Goal: Information Seeking & Learning: Learn about a topic

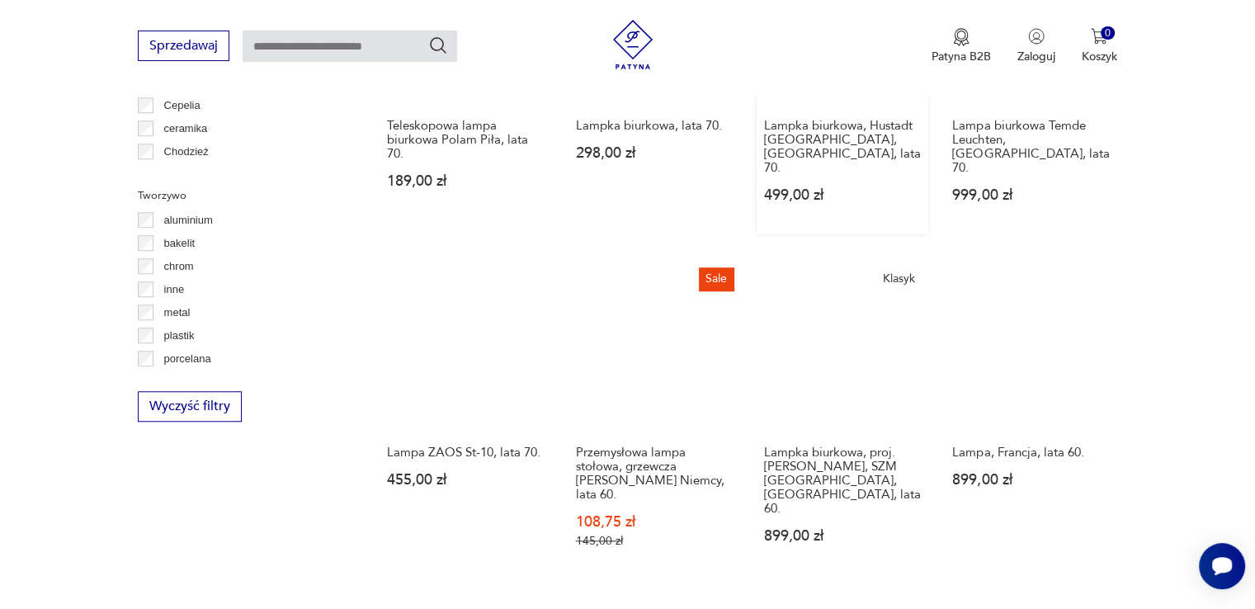
scroll to position [1543, 0]
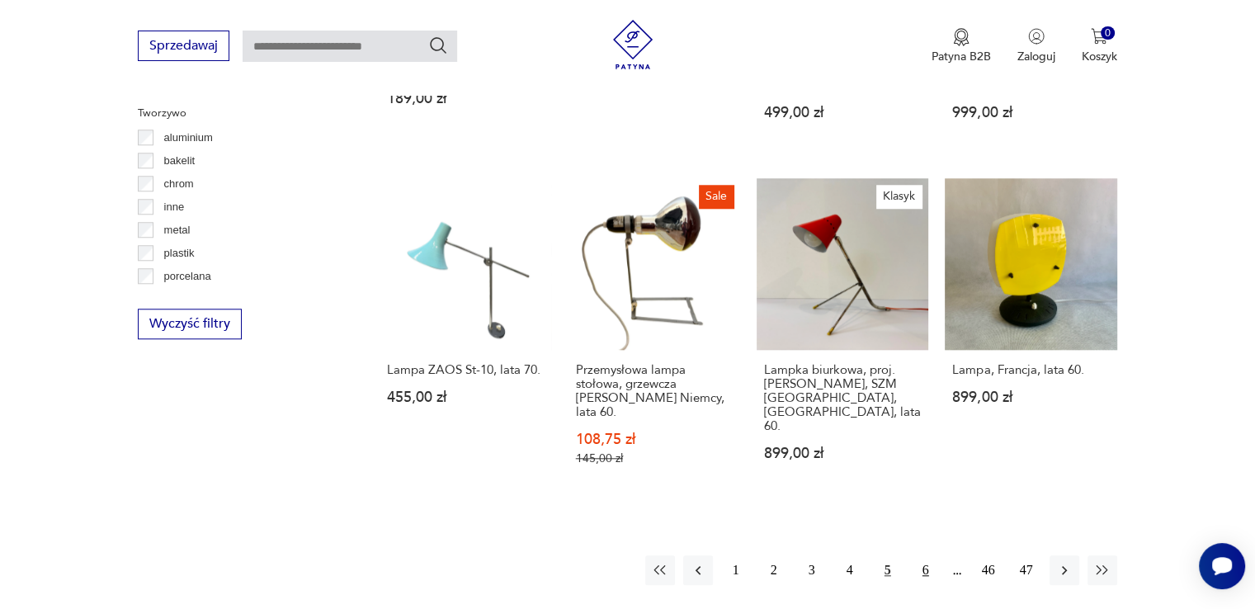
click at [923, 555] on button "6" at bounding box center [926, 570] width 30 height 30
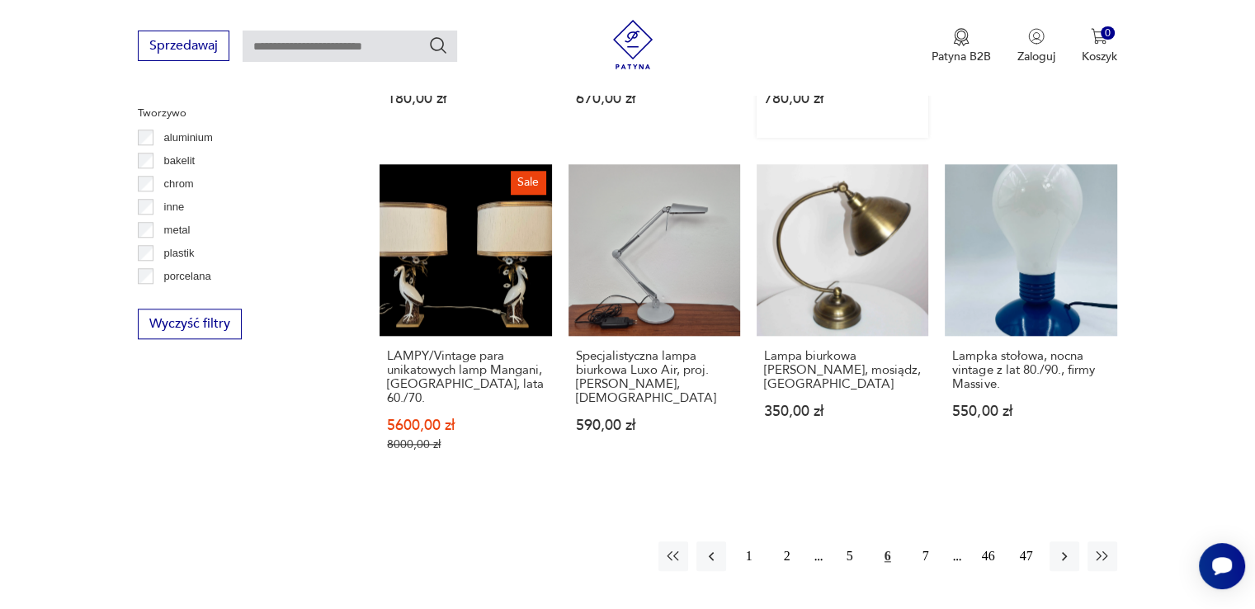
scroll to position [1544, 0]
click at [922, 541] on button "7" at bounding box center [926, 556] width 30 height 30
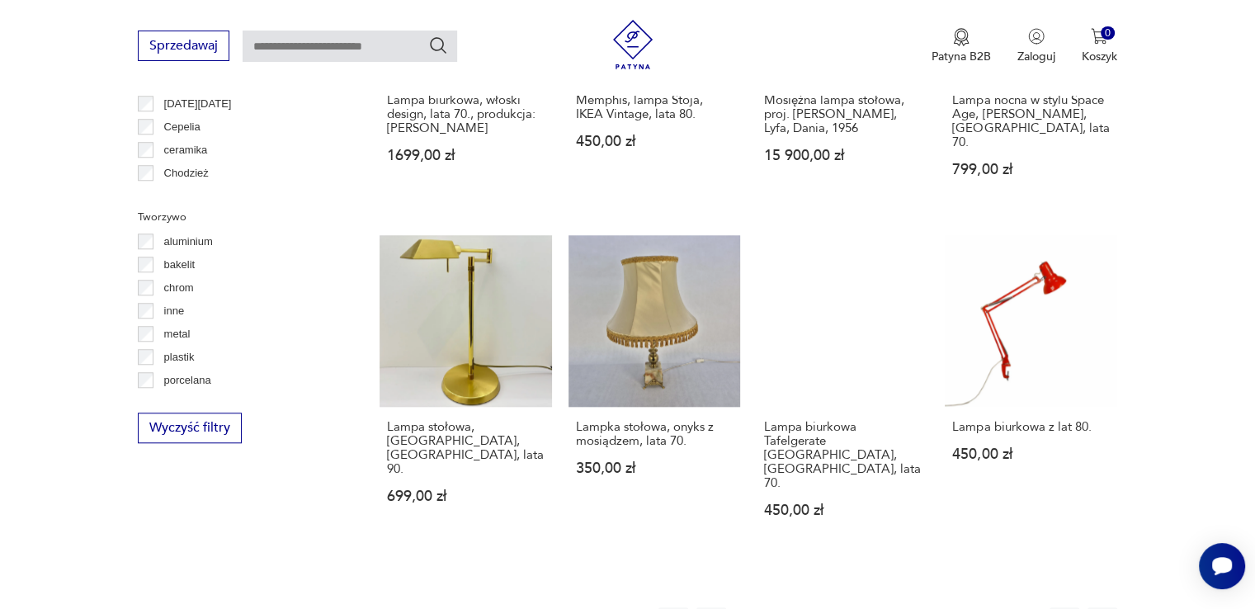
scroll to position [1626, 0]
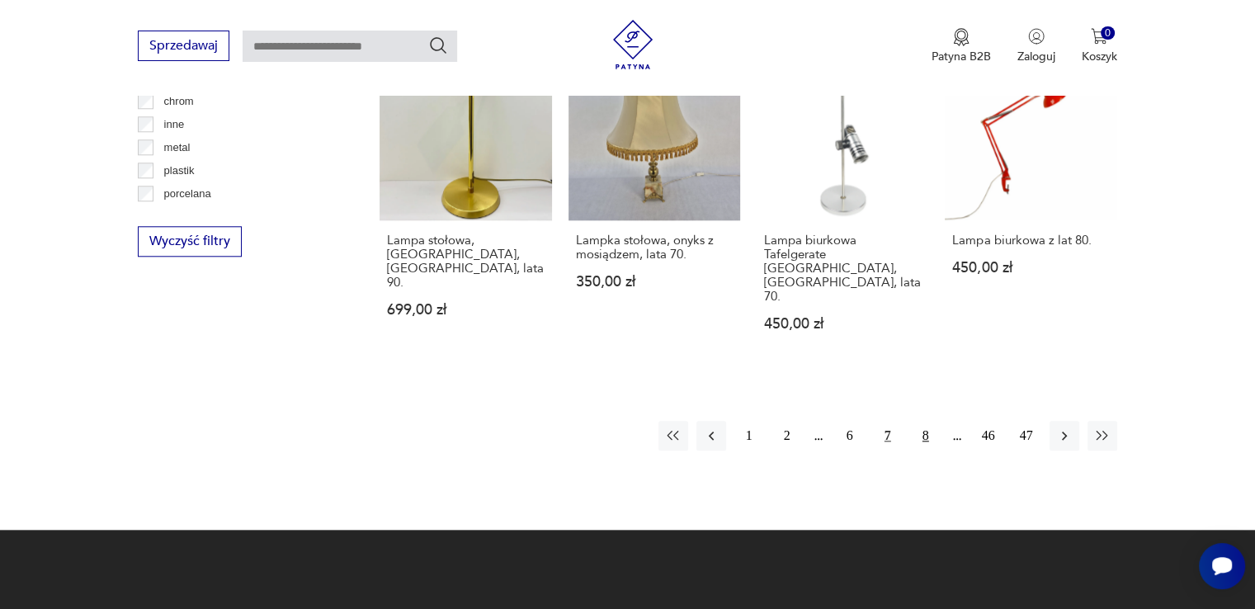
click at [924, 421] on button "8" at bounding box center [926, 436] width 30 height 30
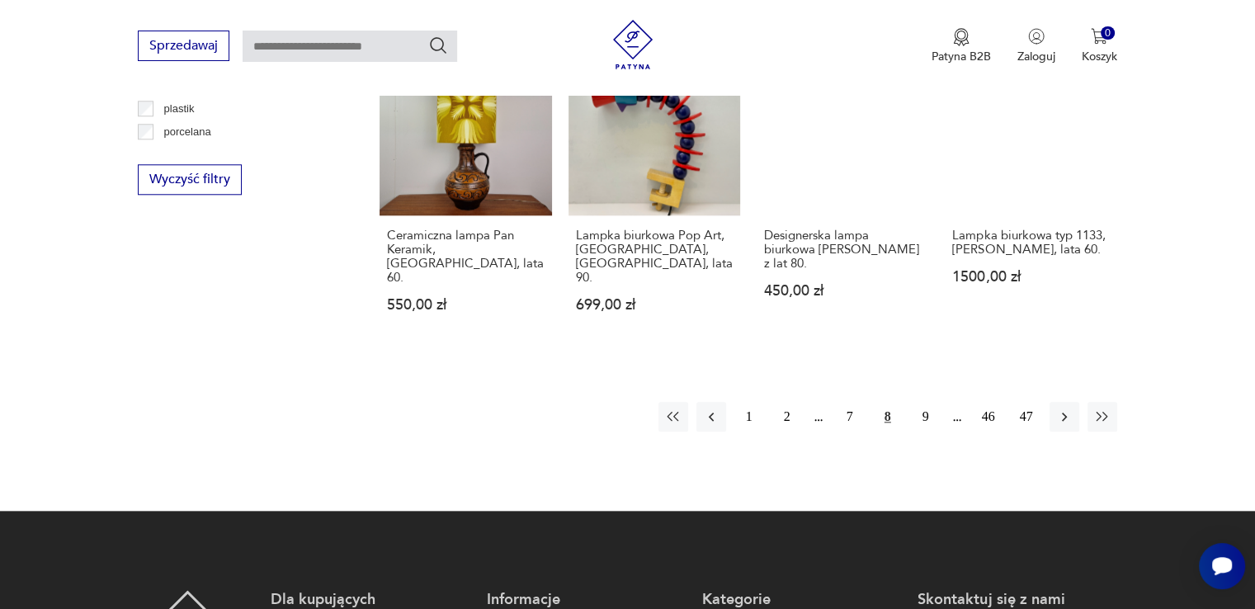
scroll to position [1709, 0]
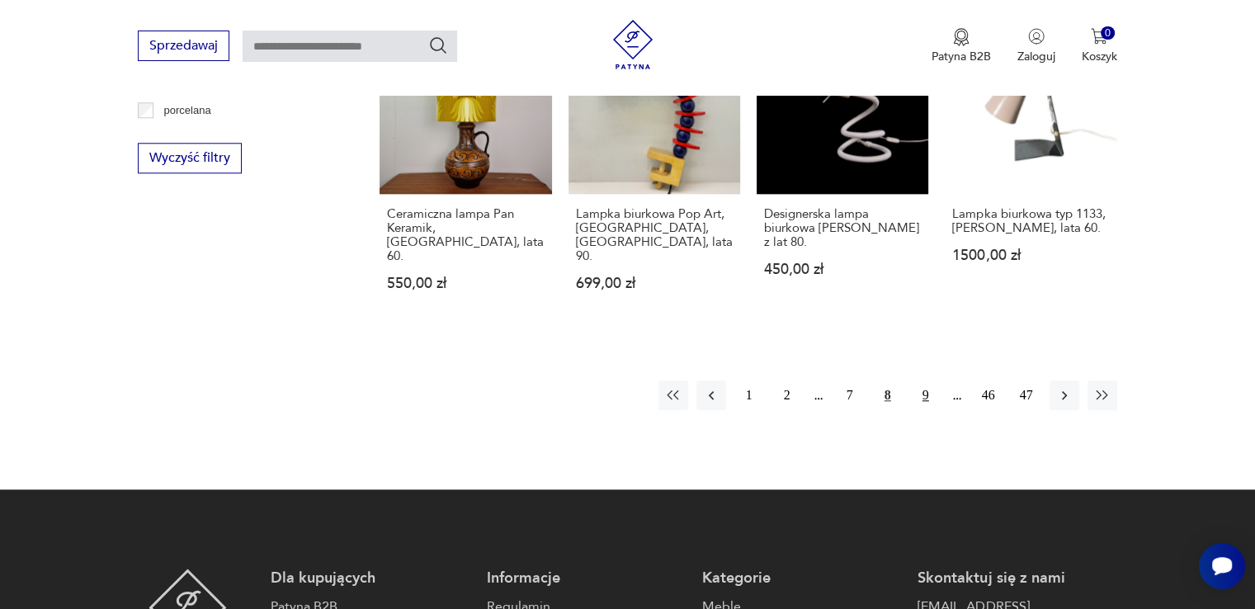
click at [927, 380] on button "9" at bounding box center [926, 395] width 30 height 30
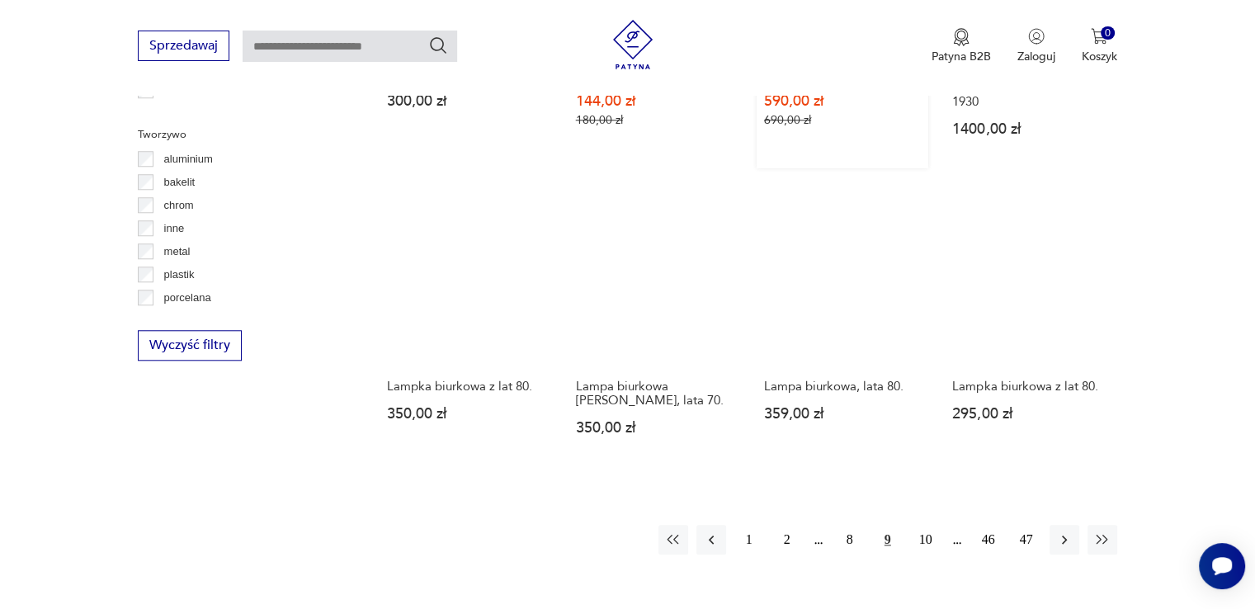
scroll to position [1543, 0]
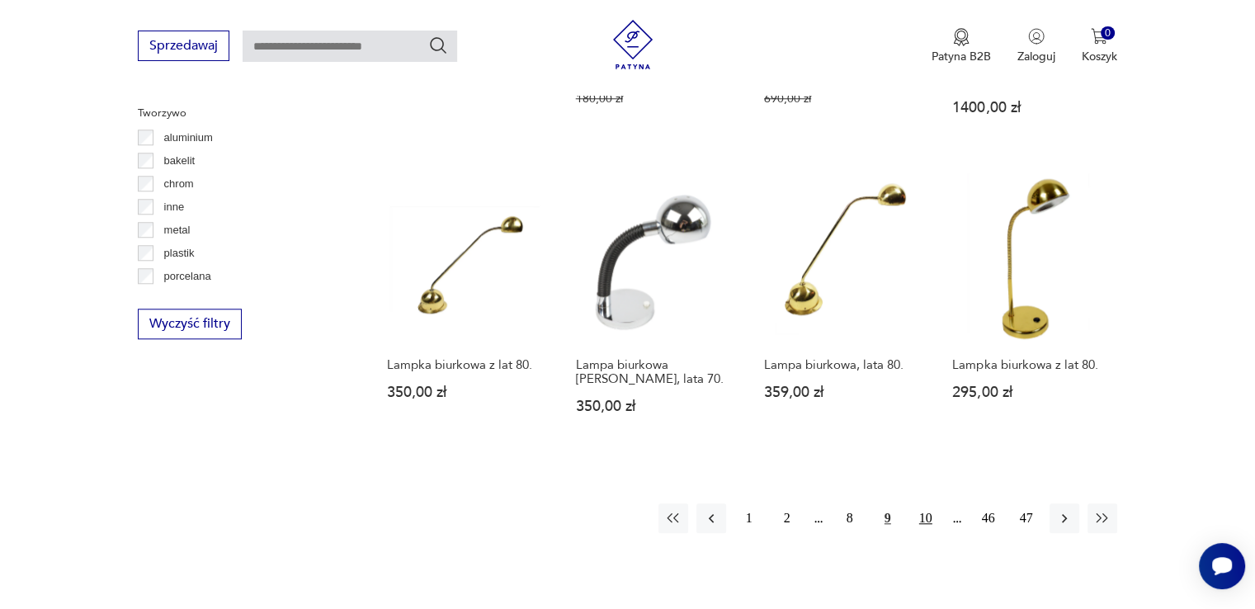
click at [924, 503] on button "10" at bounding box center [926, 518] width 30 height 30
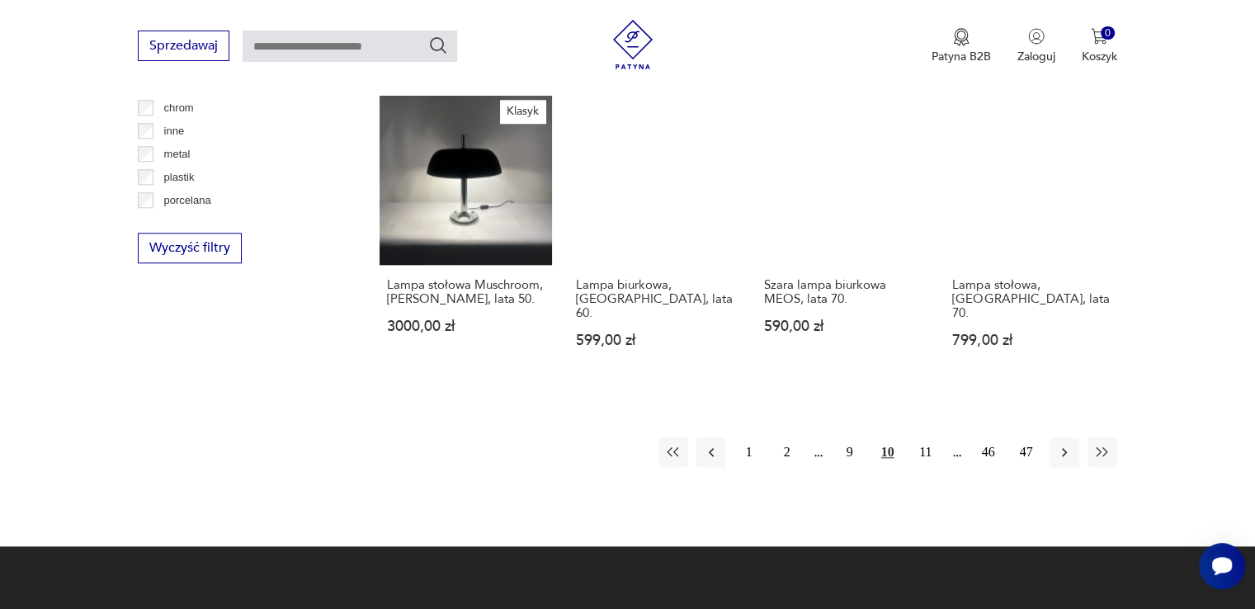
scroll to position [1627, 0]
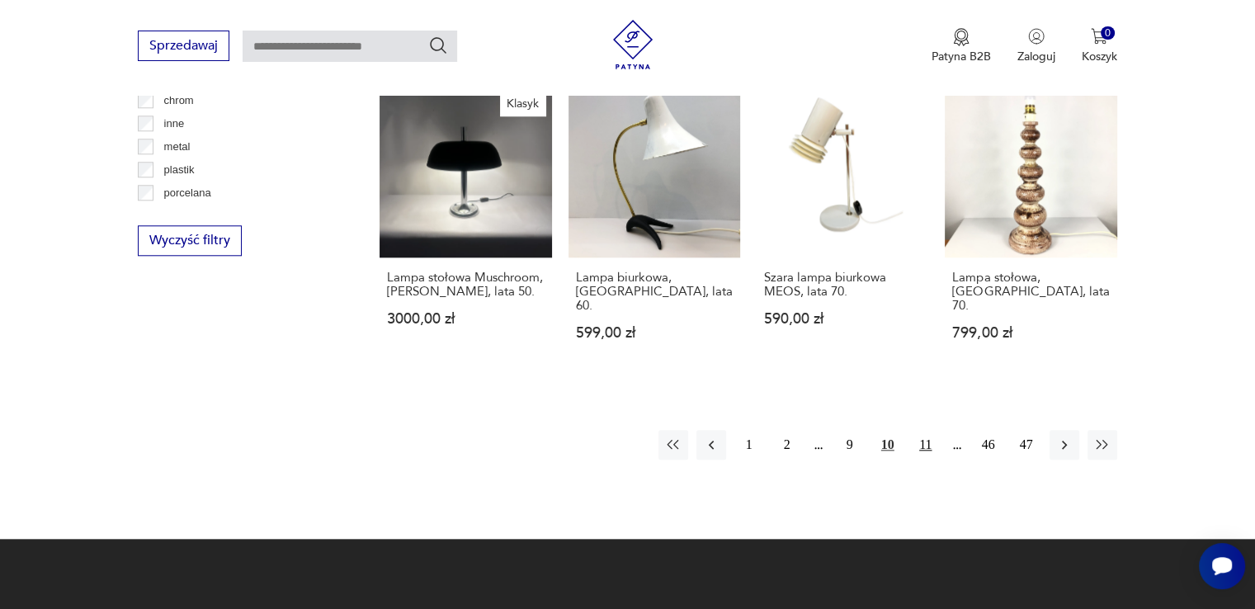
click at [929, 430] on button "11" at bounding box center [926, 445] width 30 height 30
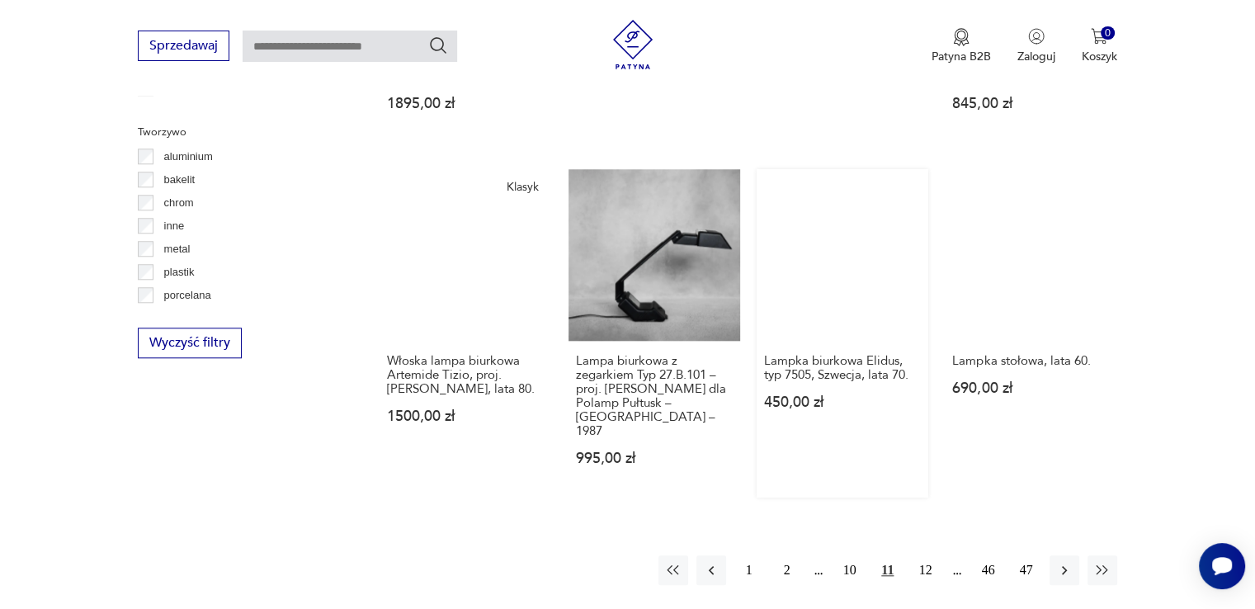
scroll to position [1626, 0]
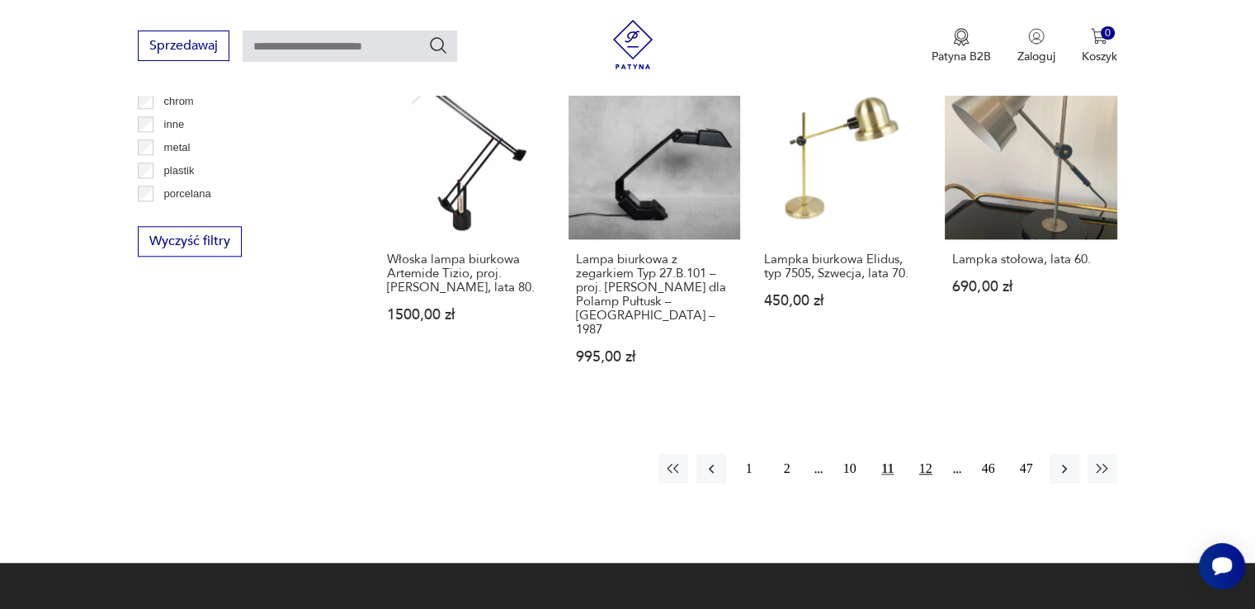
click at [927, 454] on button "12" at bounding box center [926, 469] width 30 height 30
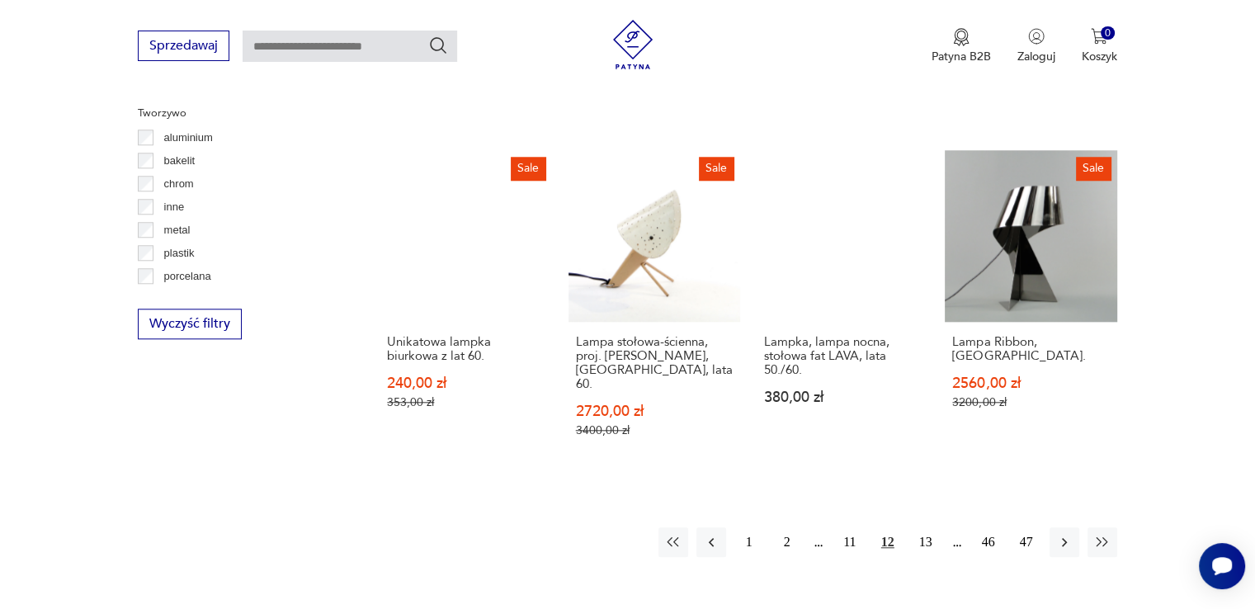
scroll to position [1544, 0]
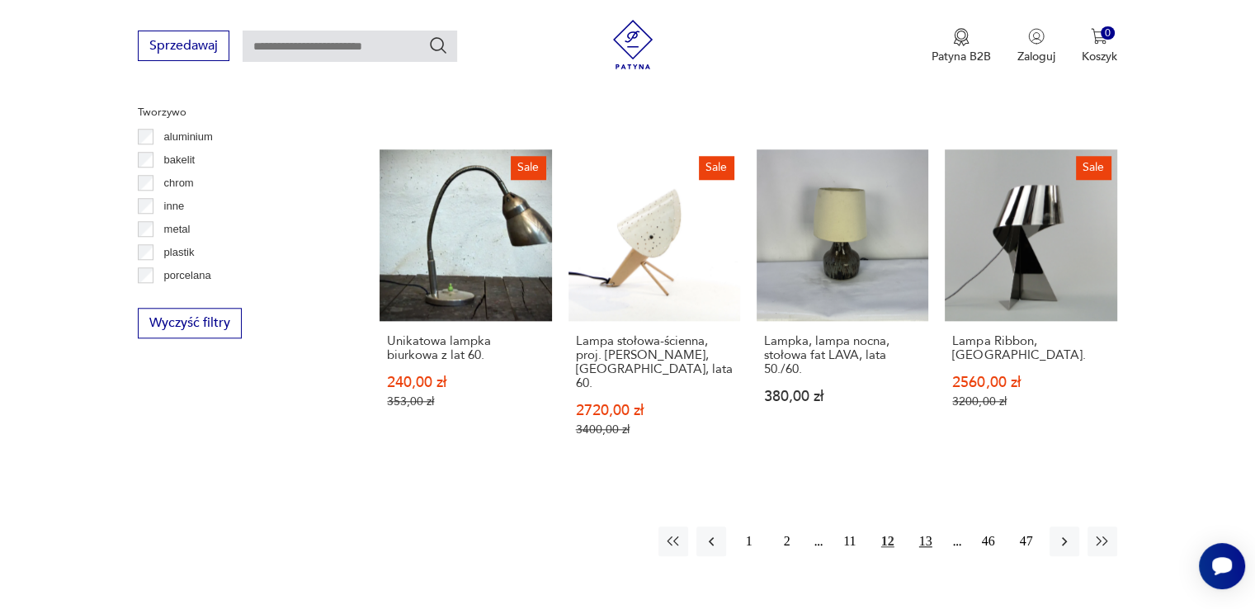
click at [927, 527] on button "13" at bounding box center [926, 542] width 30 height 30
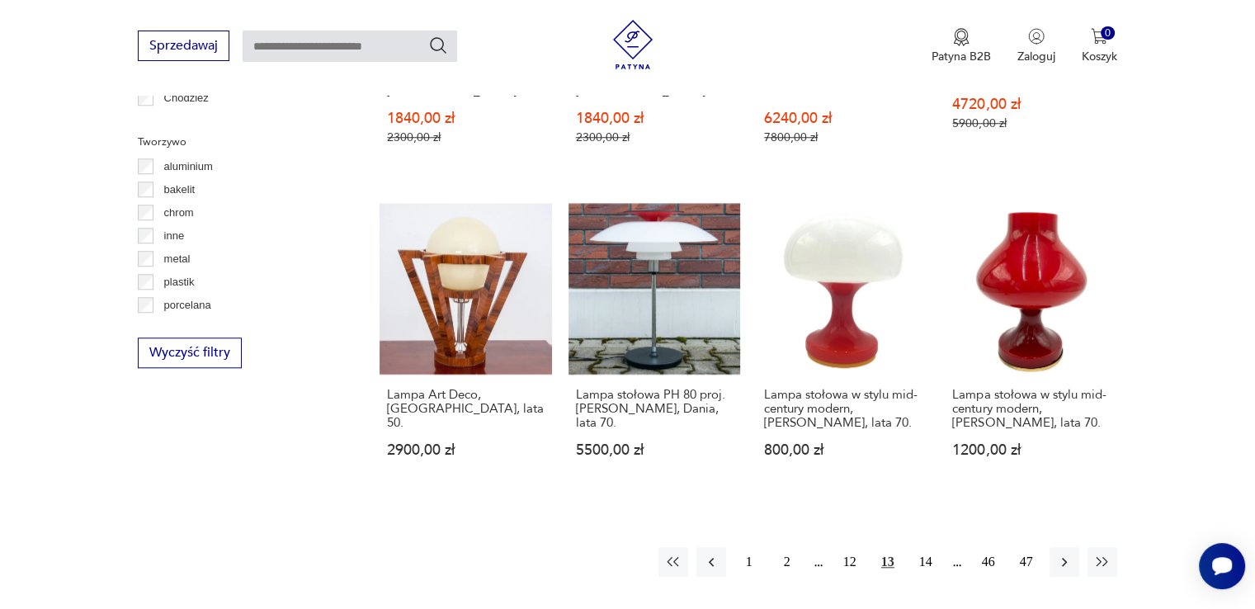
scroll to position [1543, 0]
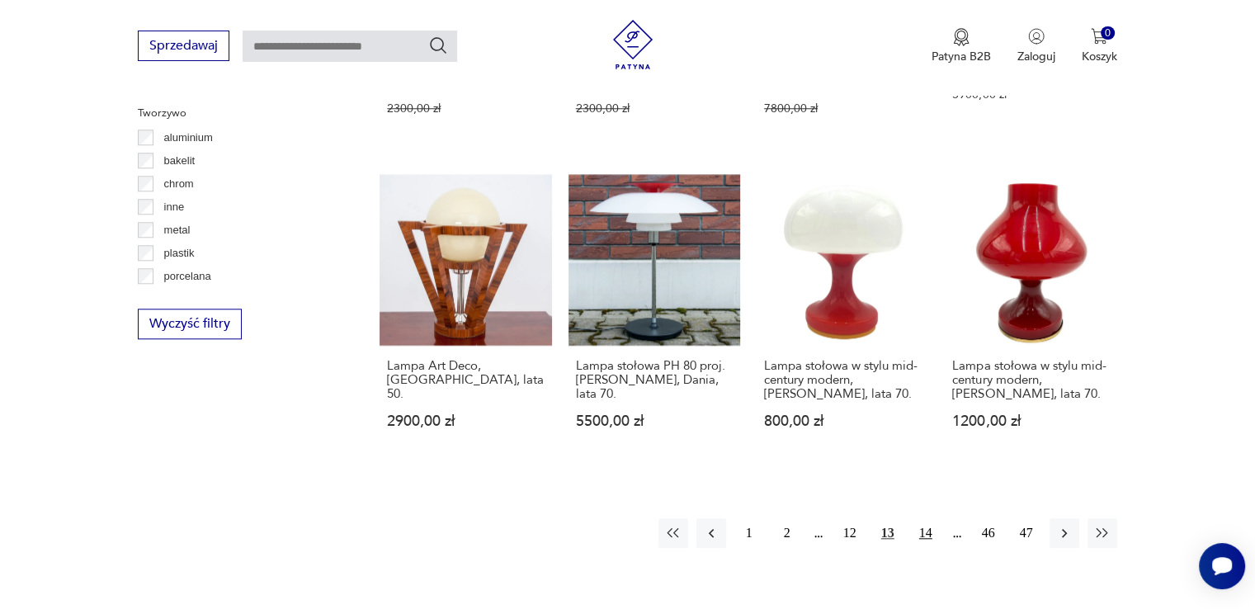
click at [930, 518] on button "14" at bounding box center [926, 533] width 30 height 30
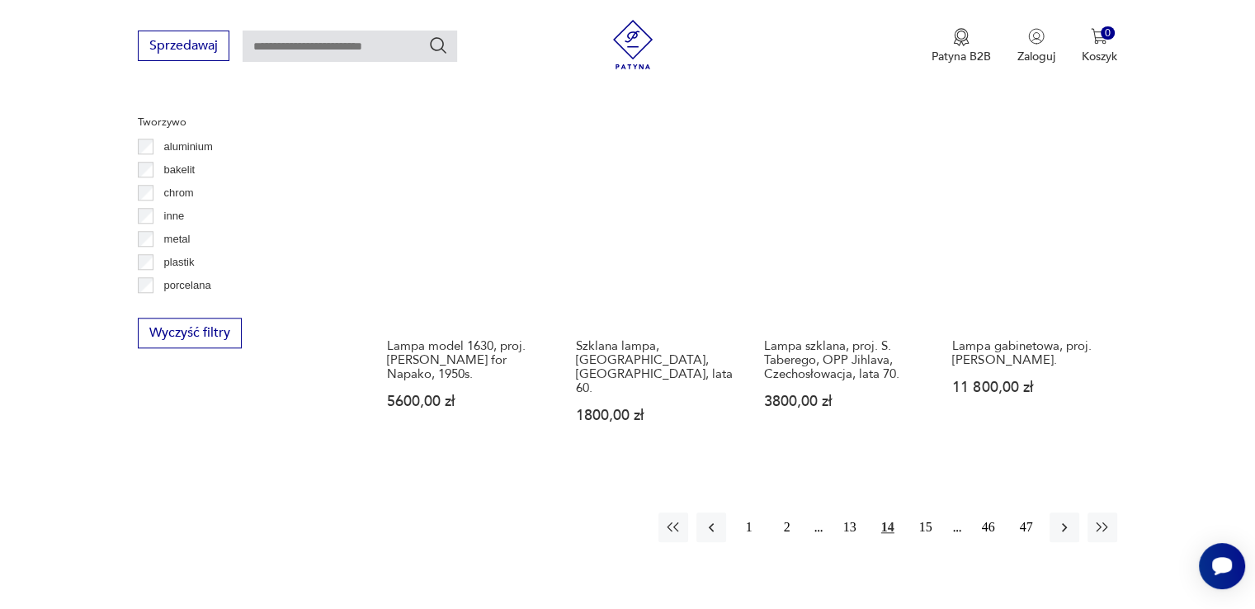
scroll to position [1544, 0]
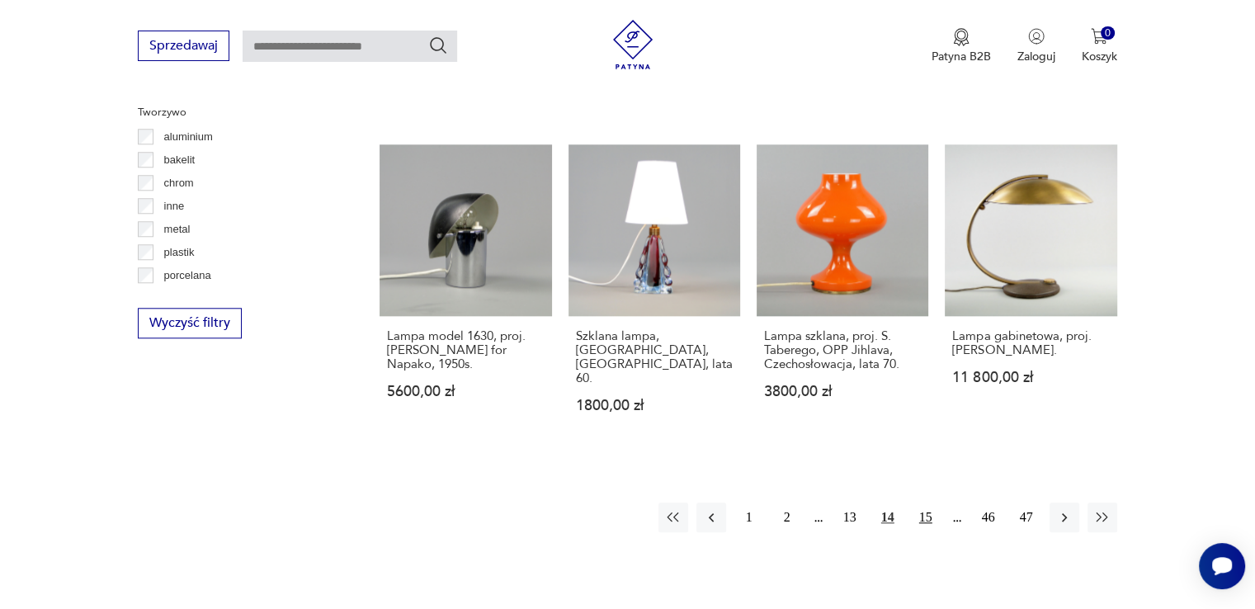
click at [928, 503] on button "15" at bounding box center [926, 518] width 30 height 30
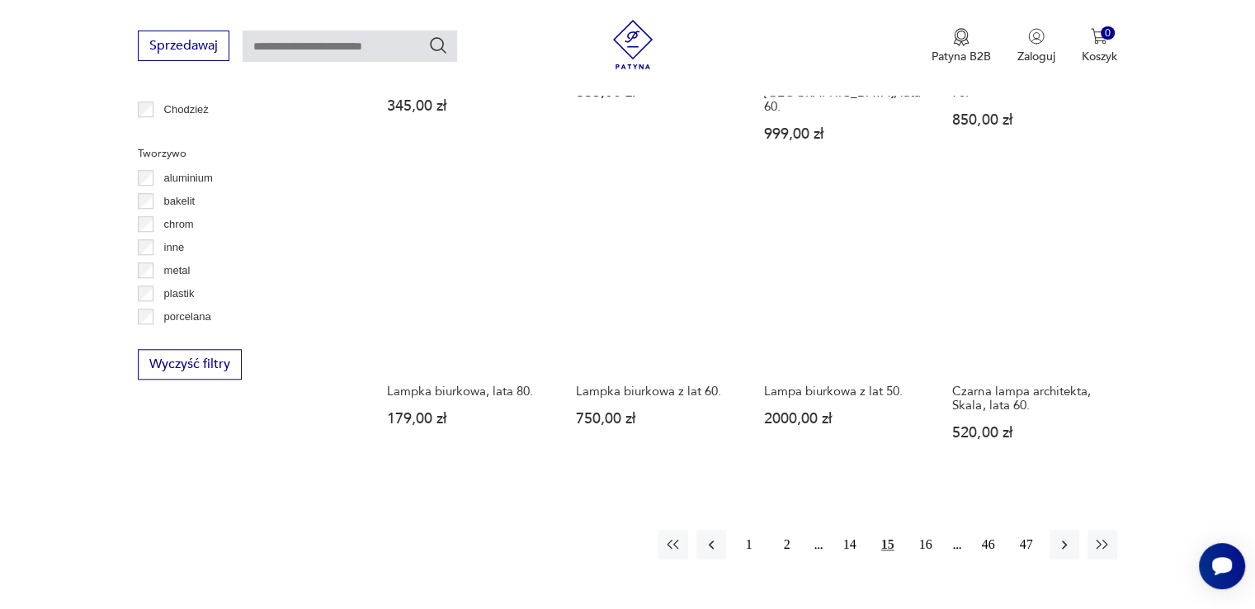
scroll to position [1543, 0]
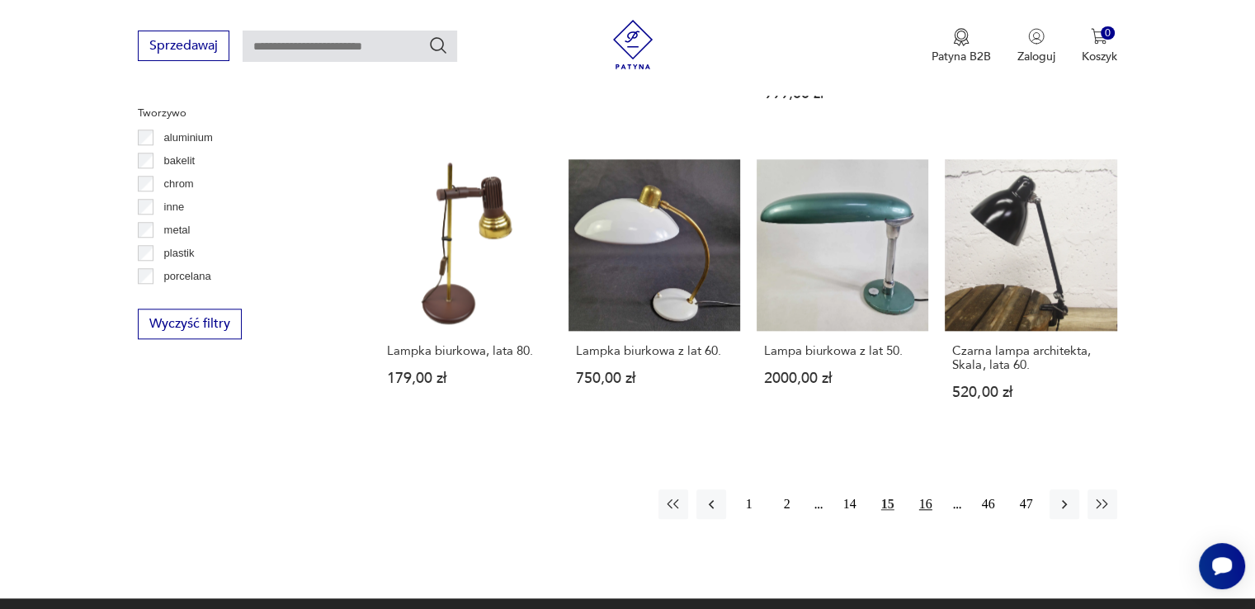
click at [934, 489] on button "16" at bounding box center [926, 504] width 30 height 30
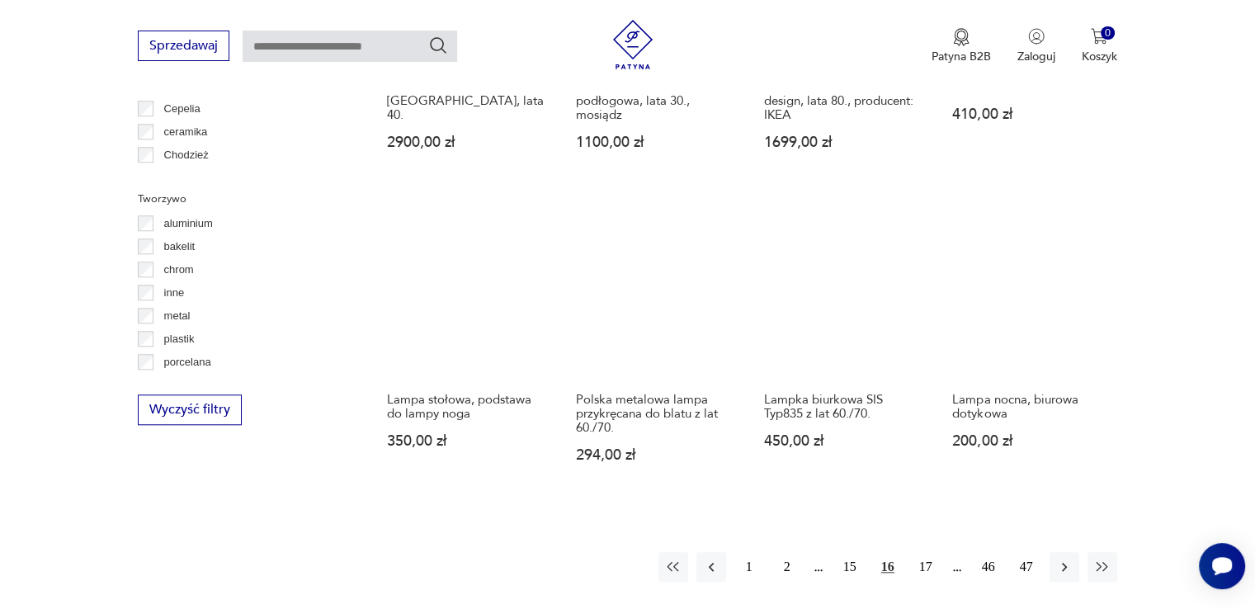
scroll to position [1462, 0]
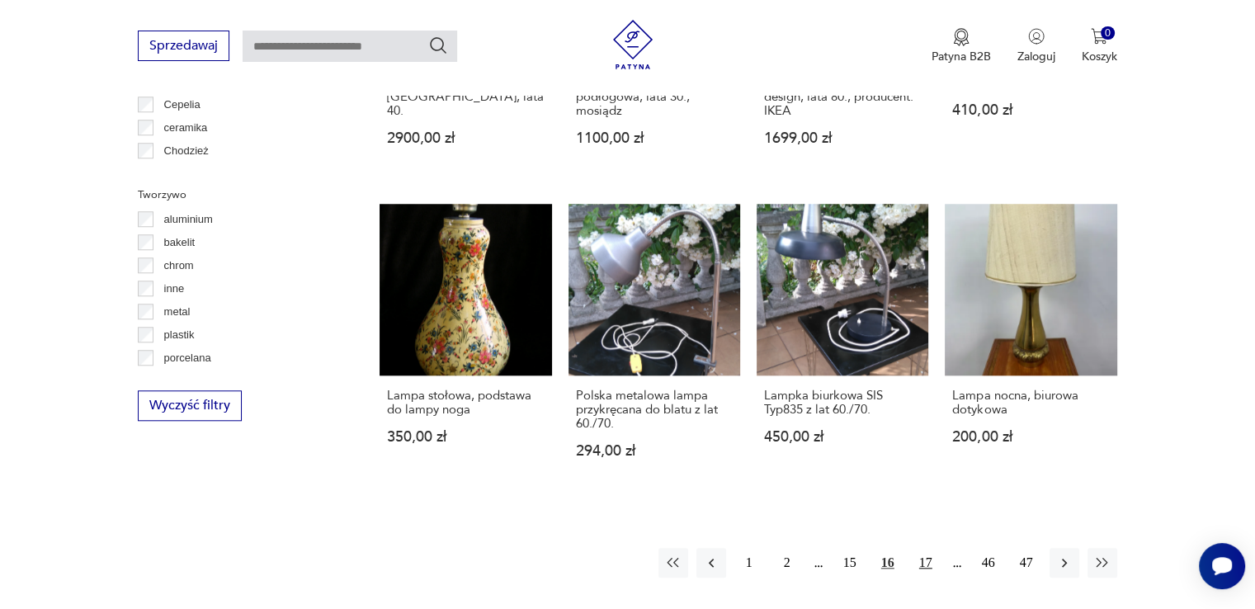
click at [929, 548] on button "17" at bounding box center [926, 563] width 30 height 30
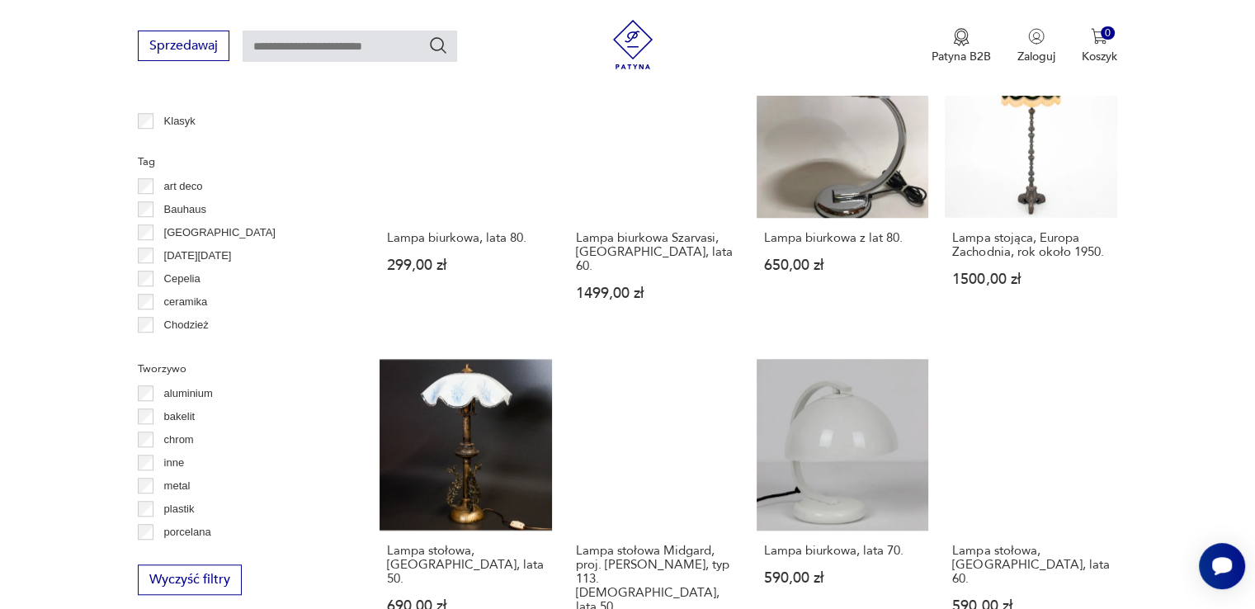
scroll to position [1296, 0]
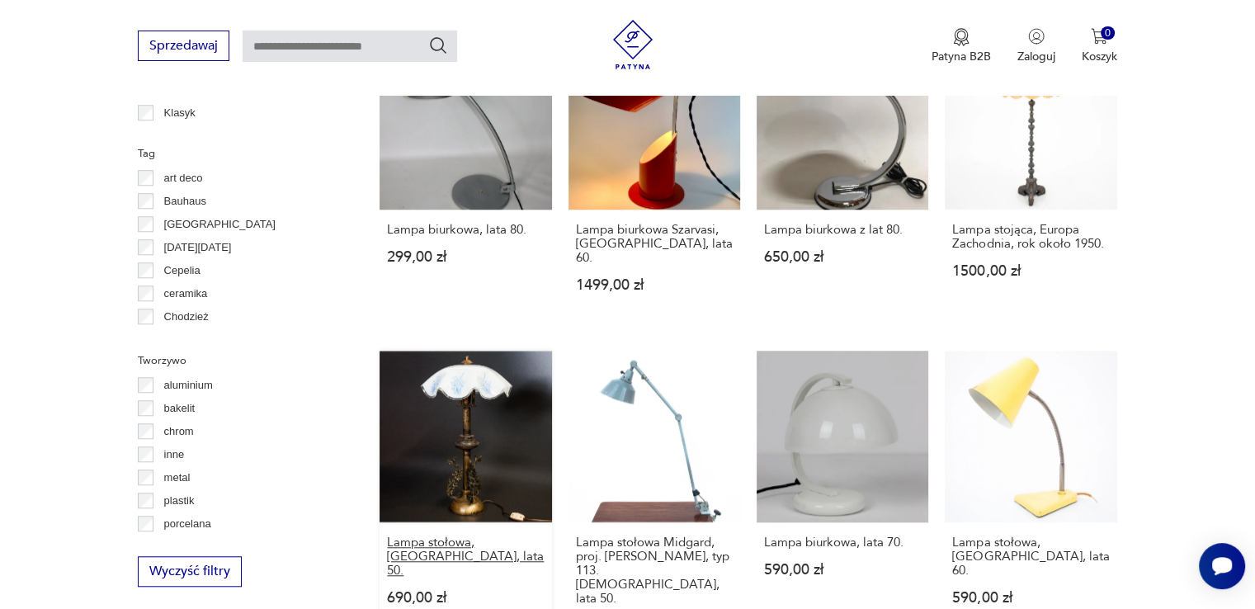
click at [512, 536] on h3 "Lampa stołowa, [GEOGRAPHIC_DATA], lata 50." at bounding box center [465, 557] width 157 height 42
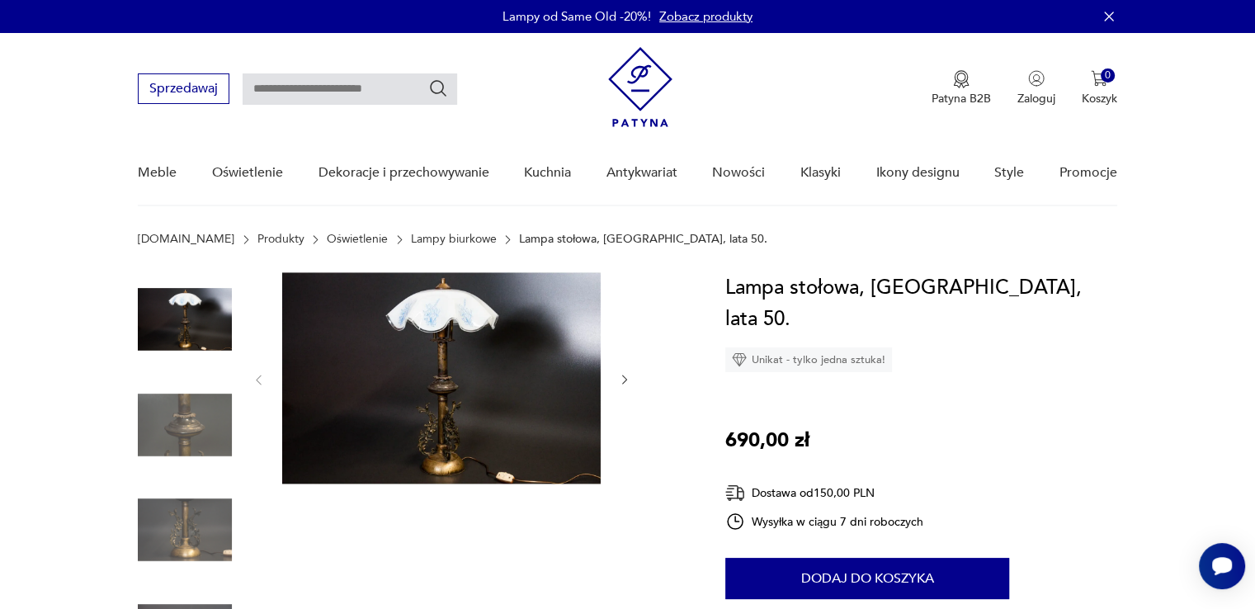
click at [624, 378] on icon "button" at bounding box center [625, 380] width 14 height 14
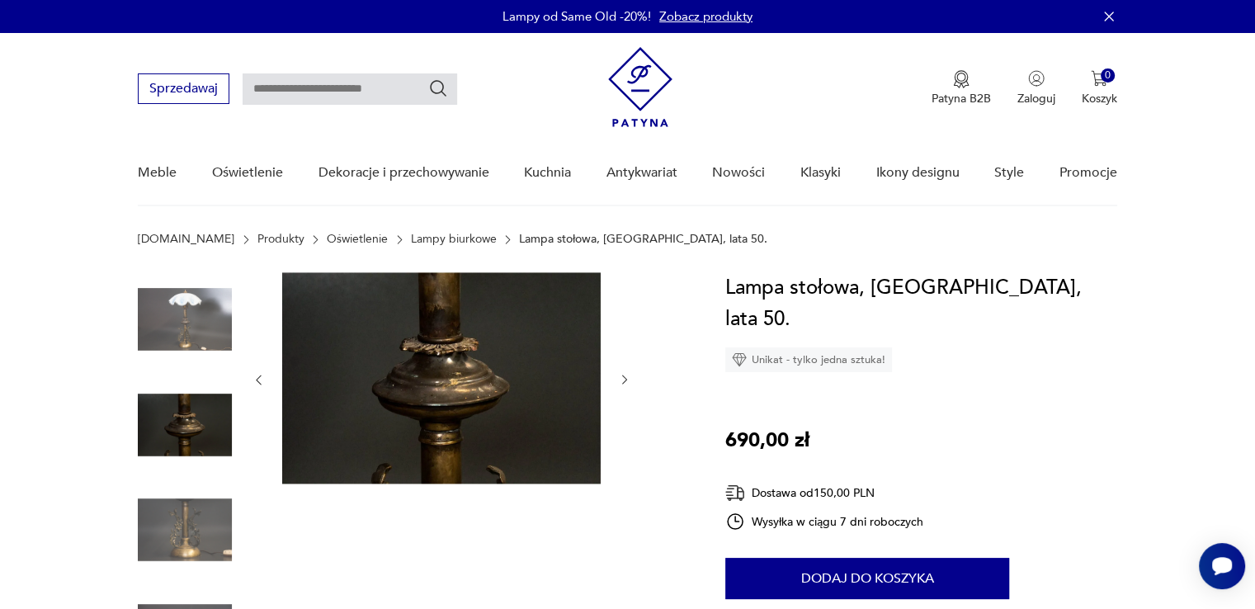
click at [624, 378] on icon "button" at bounding box center [625, 380] width 14 height 14
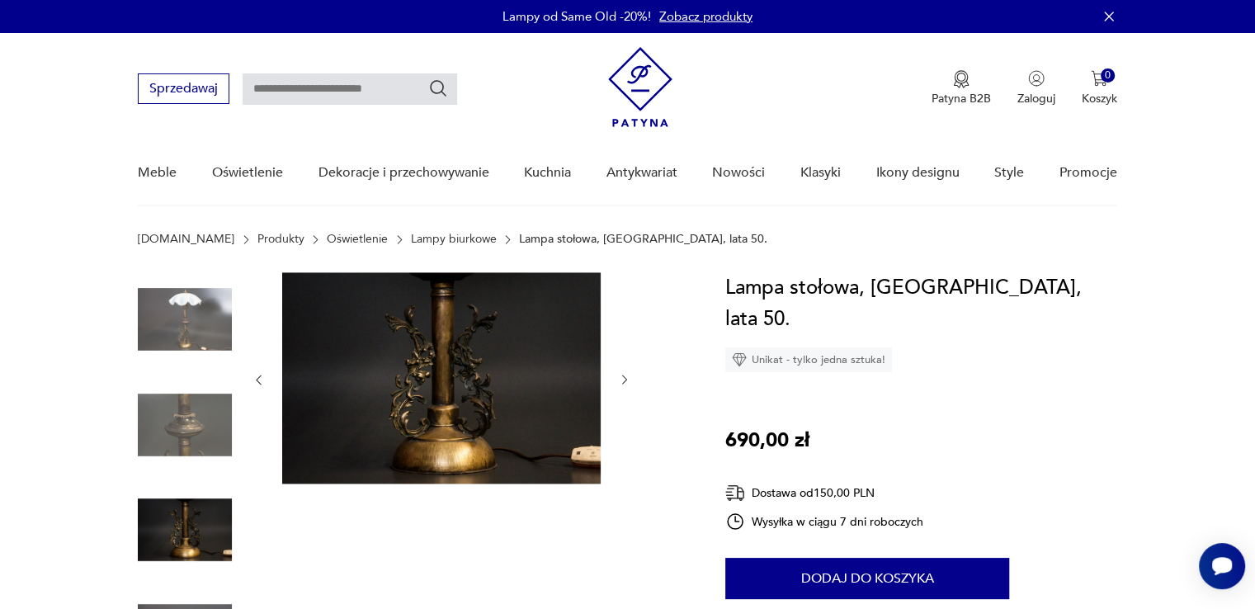
click at [624, 379] on icon "button" at bounding box center [625, 380] width 14 height 14
